Goal: Task Accomplishment & Management: Manage account settings

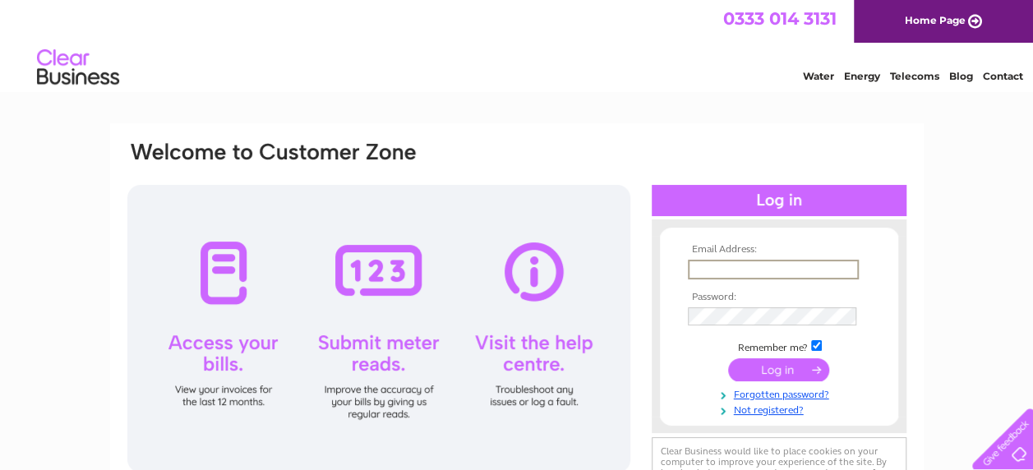
type input "[EMAIL_ADDRESS][DOMAIN_NAME]"
click at [765, 372] on input "submit" at bounding box center [778, 368] width 101 height 23
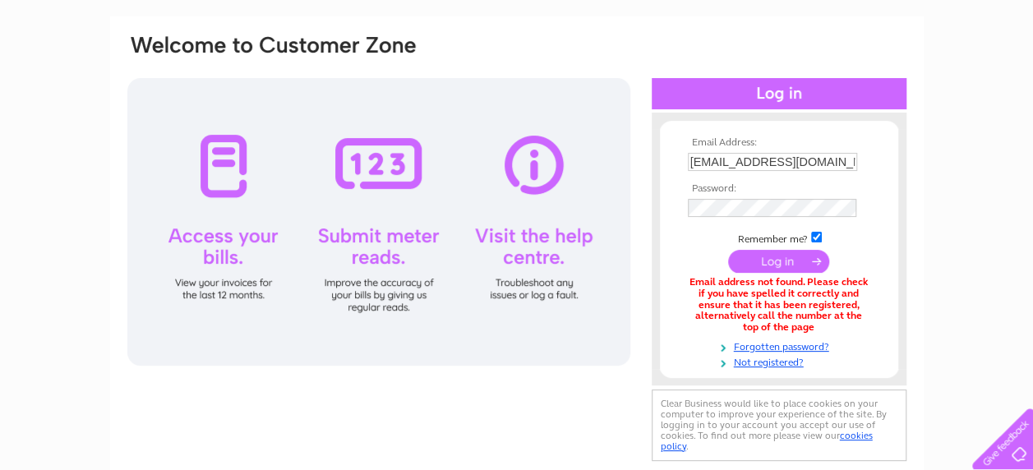
scroll to position [107, 0]
click at [804, 159] on input "[EMAIL_ADDRESS][DOMAIN_NAME]" at bounding box center [772, 162] width 169 height 18
